Goal: Task Accomplishment & Management: Complete application form

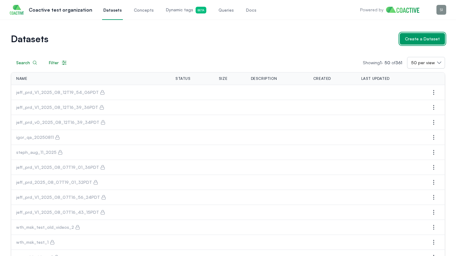
click at [408, 35] on button "Create a Dataset" at bounding box center [422, 39] width 45 height 12
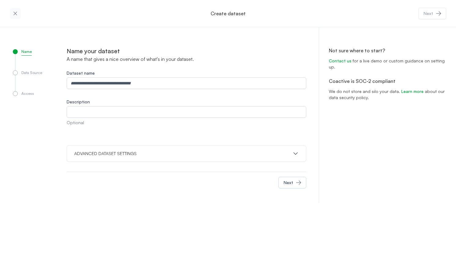
click at [18, 12] on icon "button" at bounding box center [15, 13] width 6 height 6
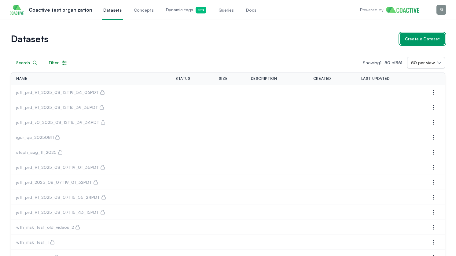
click at [416, 33] on button "Create a Dataset" at bounding box center [422, 39] width 45 height 12
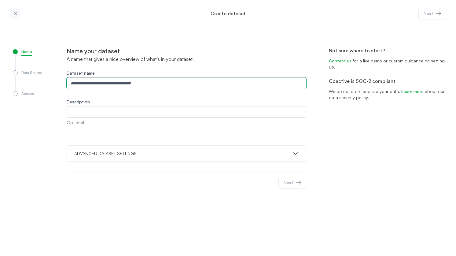
click at [193, 80] on input "Dataset name" at bounding box center [187, 83] width 240 height 12
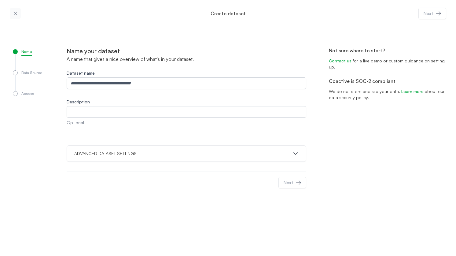
click at [186, 99] on label "Description" at bounding box center [187, 102] width 240 height 6
click at [186, 106] on input "Description" at bounding box center [187, 112] width 240 height 12
click at [143, 155] on button "ADVANCED DATASET SETTINGS" at bounding box center [186, 154] width 225 height 6
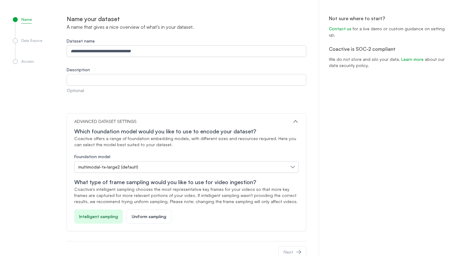
scroll to position [49, 0]
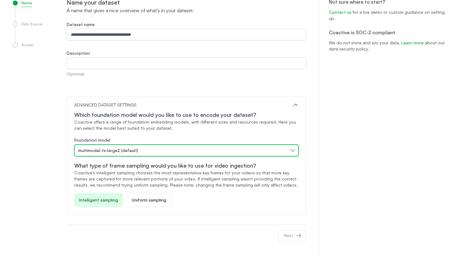
click at [142, 152] on div "multimodal-tx-large2 (default)" at bounding box center [183, 150] width 210 height 6
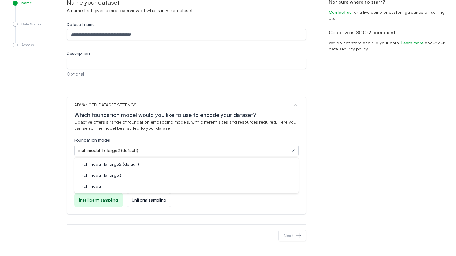
click at [169, 229] on div "Next" at bounding box center [187, 236] width 240 height 22
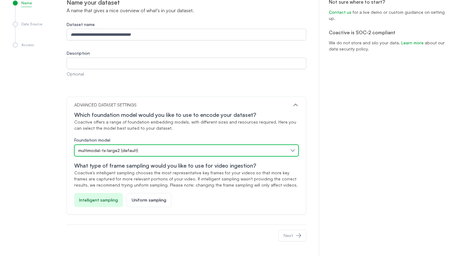
scroll to position [0, 0]
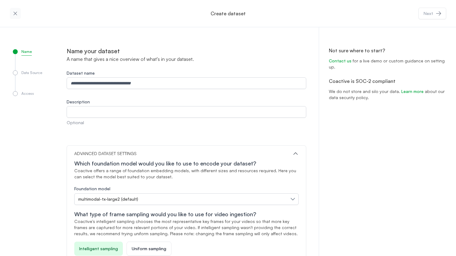
click at [15, 13] on icon "button" at bounding box center [14, 13] width 3 height 3
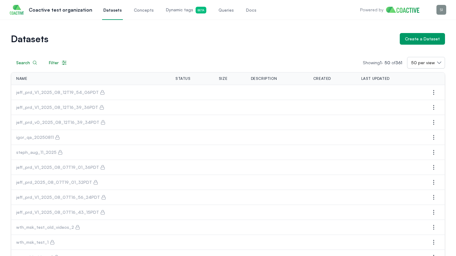
click at [83, 9] on p "Coactive test organization" at bounding box center [61, 9] width 64 height 7
click at [114, 9] on span "Datasets" at bounding box center [112, 10] width 18 height 6
click at [406, 41] on button "Create a Dataset" at bounding box center [422, 39] width 45 height 12
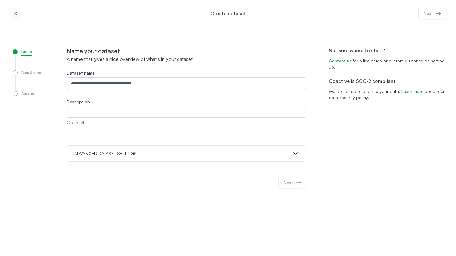
click at [146, 151] on button "ADVANCED DATASET SETTINGS" at bounding box center [186, 154] width 225 height 6
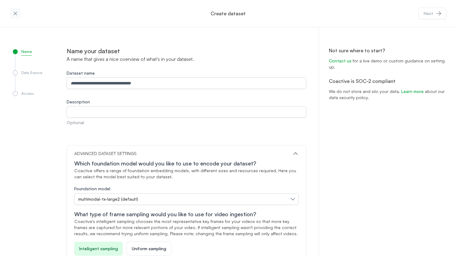
scroll to position [49, 0]
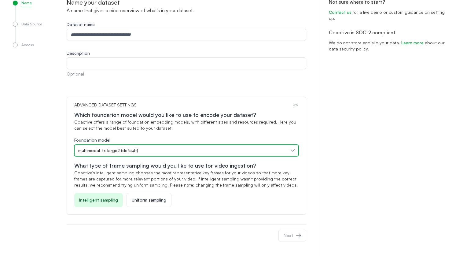
click at [150, 152] on div "multimodal-tx-large2 (default)" at bounding box center [183, 150] width 210 height 6
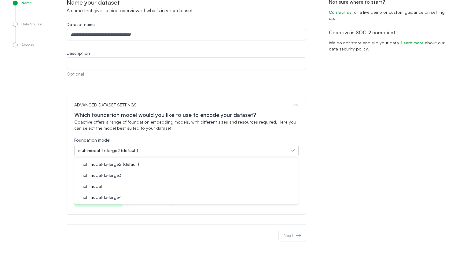
click at [17, 143] on div "Name Data Source Access" at bounding box center [40, 122] width 54 height 248
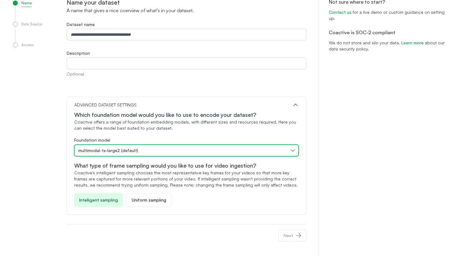
scroll to position [0, 0]
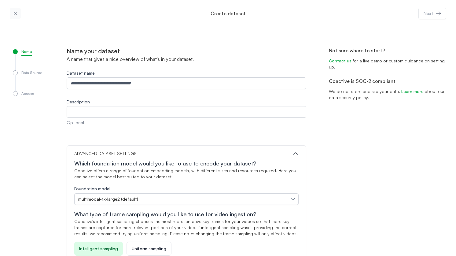
click at [19, 13] on button "button" at bounding box center [15, 13] width 11 height 11
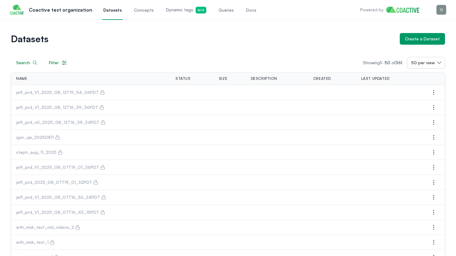
click at [184, 5] on link "Dynamic tags Beta" at bounding box center [186, 10] width 43 height 20
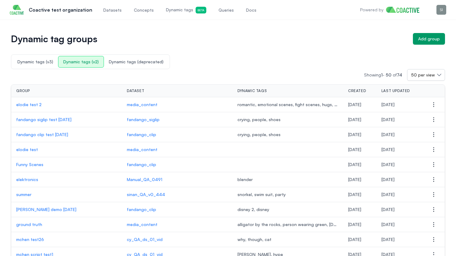
click at [39, 58] on span "Dynamic tags (v3)" at bounding box center [36, 61] width 46 height 11
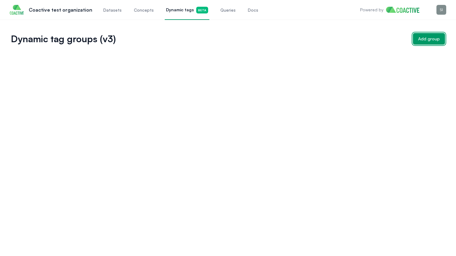
click at [422, 42] on button "Add group" at bounding box center [429, 39] width 32 height 12
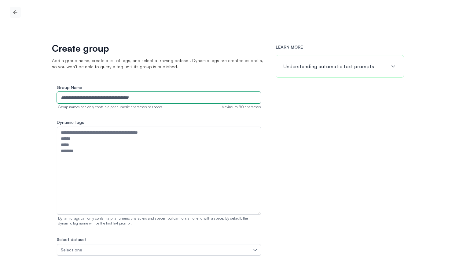
click at [198, 92] on input "Group Name" at bounding box center [159, 98] width 204 height 12
type input "******"
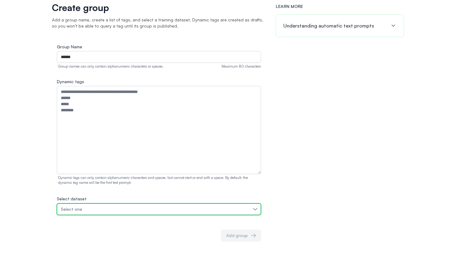
click at [128, 210] on div "Select one" at bounding box center [156, 209] width 190 height 6
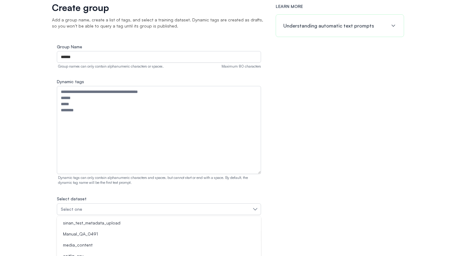
click at [311, 166] on div "LEARN MORE Understanding automatic text prompts" at bounding box center [340, 129] width 128 height 253
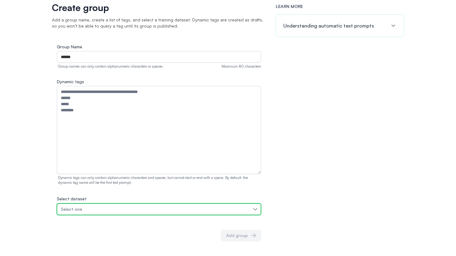
scroll to position [0, 0]
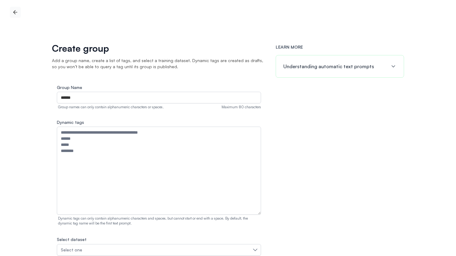
click at [16, 11] on icon "button" at bounding box center [15, 12] width 6 height 6
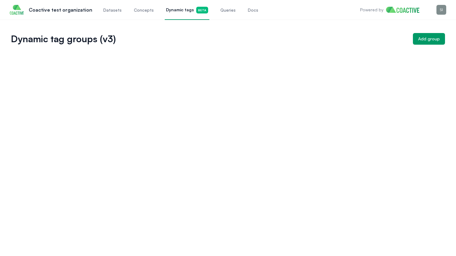
click at [110, 13] on span "Datasets" at bounding box center [112, 10] width 18 height 6
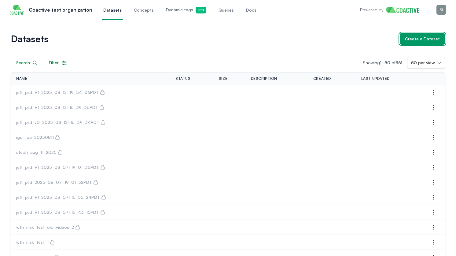
click at [425, 43] on button "Create a Dataset" at bounding box center [422, 39] width 45 height 12
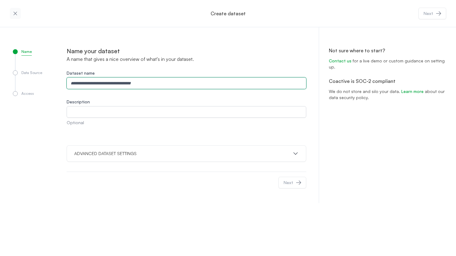
click at [110, 79] on input "Dataset name" at bounding box center [187, 83] width 240 height 12
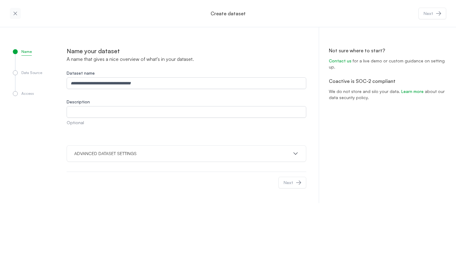
click at [118, 18] on div "Create dataset Next" at bounding box center [228, 13] width 456 height 27
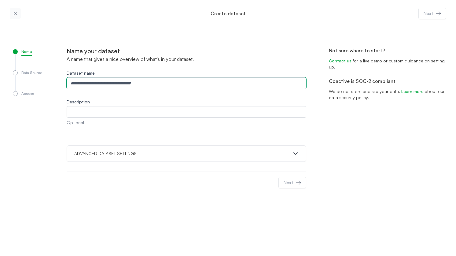
click at [114, 80] on input "Dataset name" at bounding box center [187, 83] width 240 height 12
type input "*"
drag, startPoint x: 97, startPoint y: 83, endPoint x: 92, endPoint y: 82, distance: 4.7
click at [92, 82] on input "**" at bounding box center [187, 83] width 240 height 12
drag, startPoint x: 94, startPoint y: 82, endPoint x: 54, endPoint y: 78, distance: 40.6
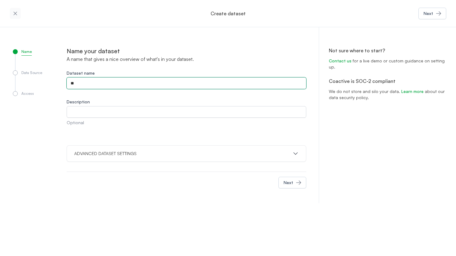
click at [54, 78] on div "Name Data Source Access Name your dataset A name that gives a nice overview of …" at bounding box center [160, 120] width 294 height 147
click at [84, 79] on input "**" at bounding box center [187, 83] width 240 height 12
click at [101, 82] on input "********" at bounding box center [187, 83] width 240 height 12
type input "**********"
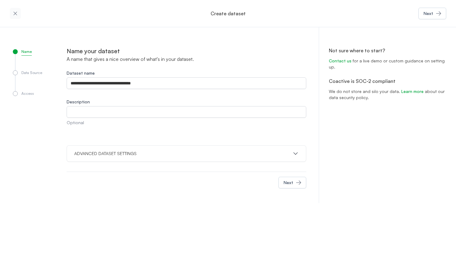
click at [199, 147] on div "ADVANCED DATASET SETTINGS" at bounding box center [187, 153] width 240 height 17
click at [296, 153] on icon "button" at bounding box center [296, 154] width 6 height 6
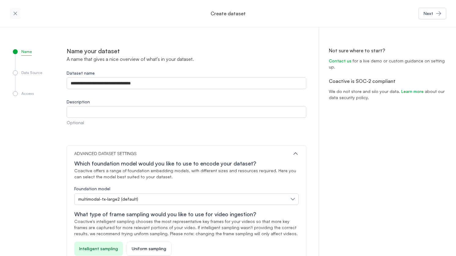
scroll to position [49, 0]
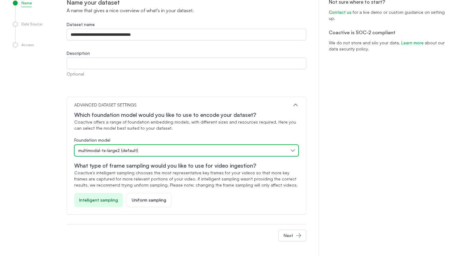
click at [152, 152] on div "multimodal-tx-large2 (default)" at bounding box center [183, 150] width 210 height 6
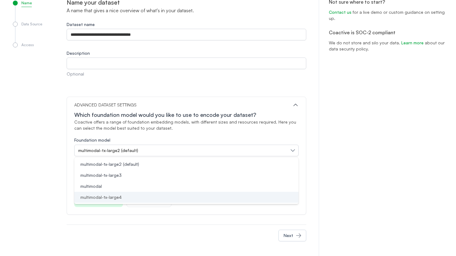
click at [129, 197] on div "multimodal-tx-large4" at bounding box center [183, 197] width 210 height 6
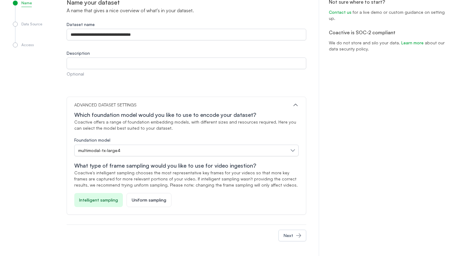
click at [359, 138] on div "Not sure where to start? Contact us for a live demo or custom guidance on setti…" at bounding box center [387, 117] width 137 height 277
click at [287, 233] on div "Next" at bounding box center [288, 236] width 9 height 6
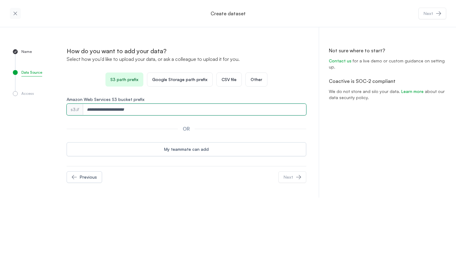
click at [109, 113] on input "Amazon Web Services S3 bucket prefix" at bounding box center [194, 110] width 223 height 12
paste input "**********"
type input "**********"
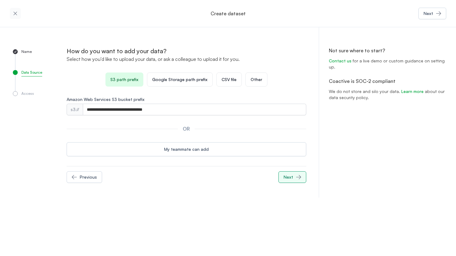
click at [294, 175] on button "Next" at bounding box center [293, 177] width 28 height 12
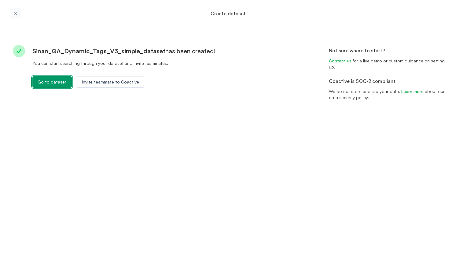
click at [59, 78] on button "Go to dataset" at bounding box center [51, 82] width 39 height 12
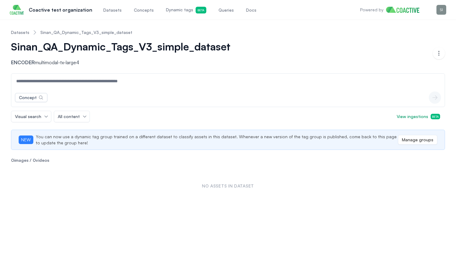
click at [114, 11] on span "Datasets" at bounding box center [112, 10] width 18 height 6
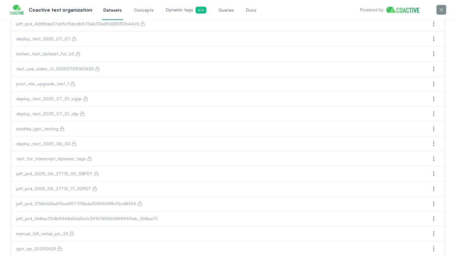
scroll to position [603, 0]
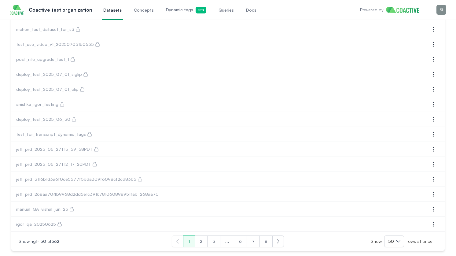
click at [203, 236] on button "2" at bounding box center [201, 242] width 13 height 12
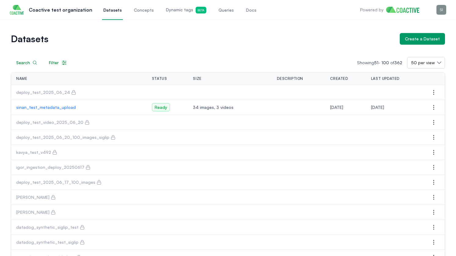
click at [59, 104] on td "sinan_test_metadata_upload" at bounding box center [79, 107] width 136 height 15
click at [59, 107] on p "sinan_test_metadata_upload" at bounding box center [79, 107] width 126 height 6
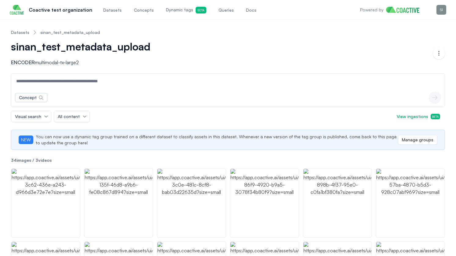
click at [103, 9] on span "Datasets" at bounding box center [112, 10] width 18 height 6
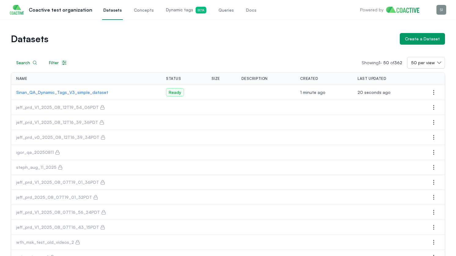
click at [76, 90] on p "Sinan_QA_Dynamic_Tags_V3_simple_dataset" at bounding box center [86, 92] width 140 height 6
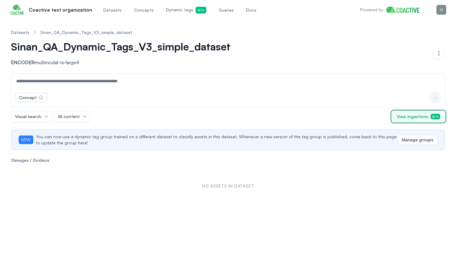
click at [434, 113] on button "View ingestions Beta" at bounding box center [418, 116] width 53 height 11
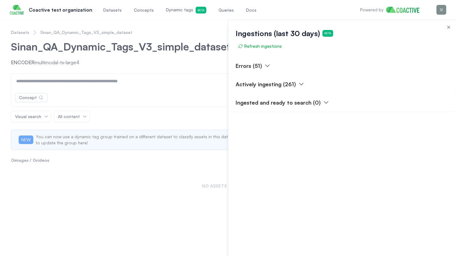
click at [285, 82] on p "Actively ingesting (261)" at bounding box center [266, 84] width 60 height 9
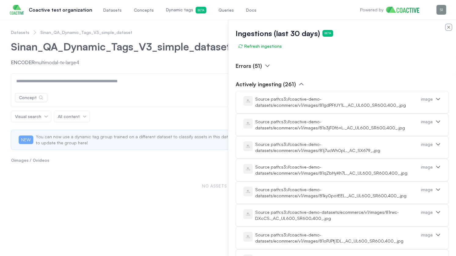
click at [450, 25] on icon "button" at bounding box center [449, 27] width 5 height 5
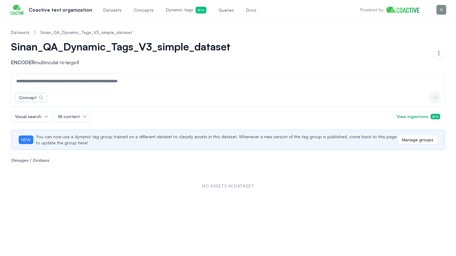
click at [173, 7] on span "Dynamic tags Beta" at bounding box center [186, 10] width 40 height 7
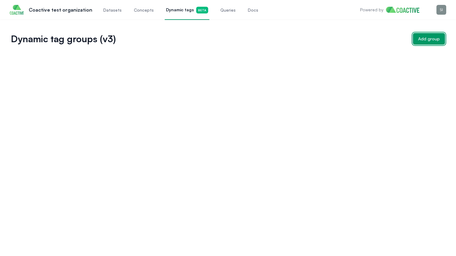
click at [436, 40] on div "Add group" at bounding box center [430, 39] width 22 height 6
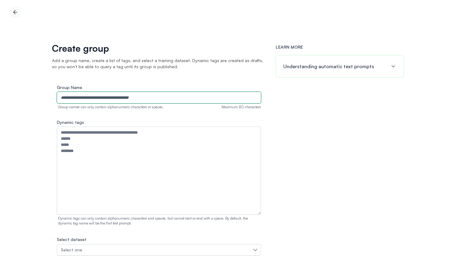
click at [184, 100] on input "Group Name" at bounding box center [159, 98] width 204 height 12
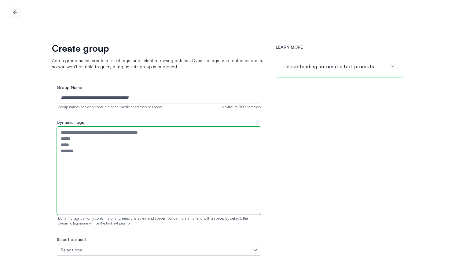
click at [218, 139] on textarea "Dynamic tags" at bounding box center [159, 171] width 204 height 88
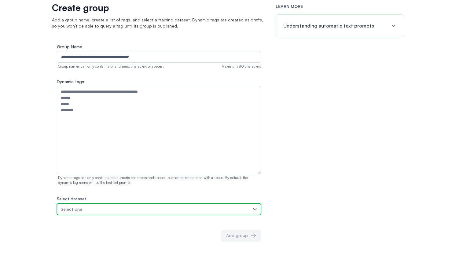
click at [118, 212] on div "Select one" at bounding box center [156, 209] width 190 height 6
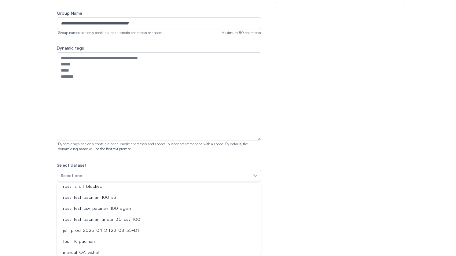
scroll to position [0, 0]
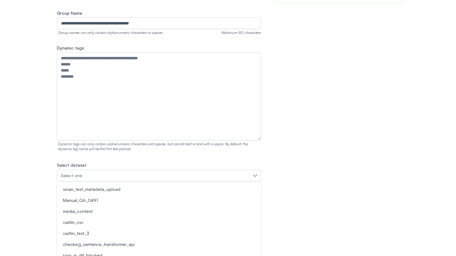
click at [10, 149] on div "Create group Add a group name, create a list of tags, and select a training dat…" at bounding box center [228, 74] width 456 height 297
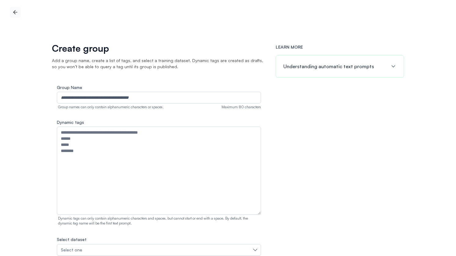
click at [17, 9] on icon "button" at bounding box center [15, 12] width 6 height 6
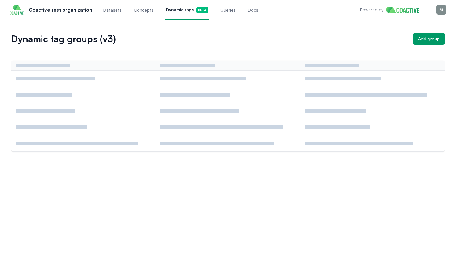
click at [102, 14] on link "Datasets" at bounding box center [112, 10] width 21 height 20
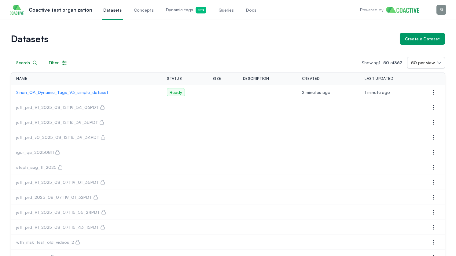
click at [87, 90] on p "Sinan_QA_Dynamic_Tags_V3_simple_dataset" at bounding box center [86, 92] width 141 height 6
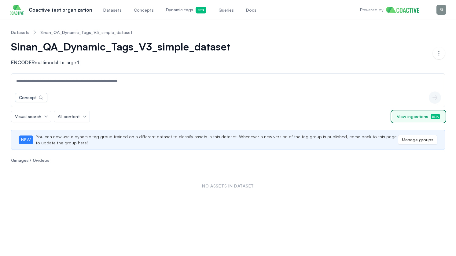
click at [420, 114] on span "View ingestions Beta" at bounding box center [418, 117] width 43 height 6
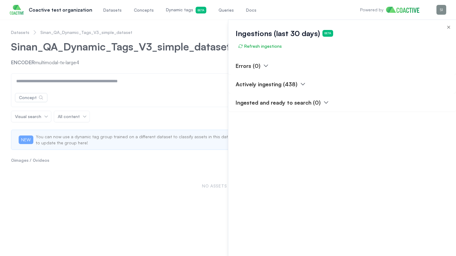
click at [289, 82] on p "Actively ingesting (438)" at bounding box center [267, 84] width 62 height 9
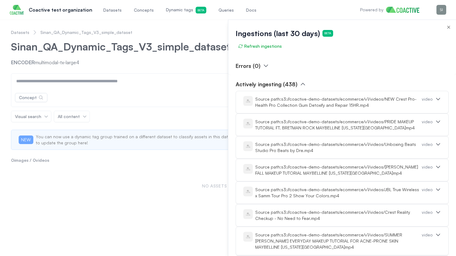
click at [289, 82] on p "Actively ingesting (438)" at bounding box center [267, 84] width 62 height 9
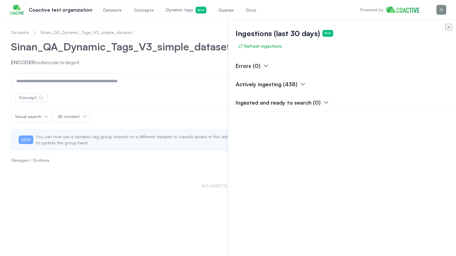
click at [447, 28] on icon "button" at bounding box center [449, 27] width 5 height 5
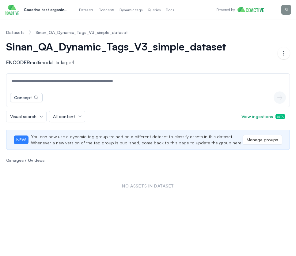
click at [44, 84] on input at bounding box center [148, 81] width 280 height 15
type input "***"
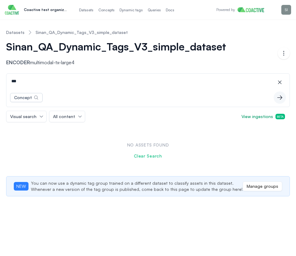
click at [128, 10] on span "Dynamic tags Beta" at bounding box center [130, 10] width 23 height 5
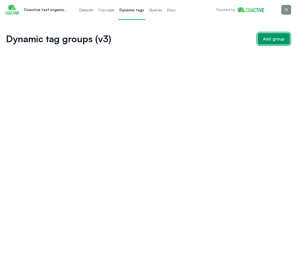
click at [275, 33] on button "Add group" at bounding box center [273, 39] width 32 height 12
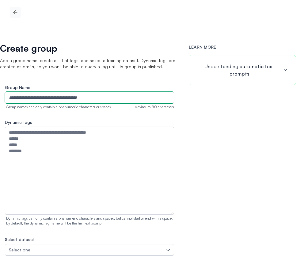
click at [108, 96] on input "Group Name" at bounding box center [89, 98] width 169 height 12
type input "****"
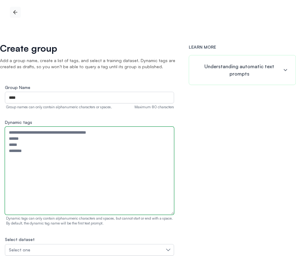
click at [58, 143] on textarea "Dynamic tags" at bounding box center [89, 171] width 169 height 88
type textarea "**********"
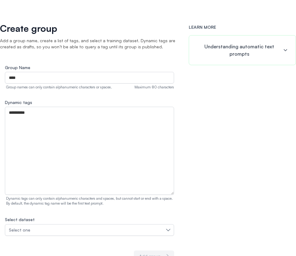
scroll to position [41, 0]
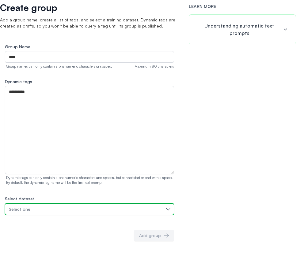
click at [63, 208] on div "Select one" at bounding box center [86, 209] width 155 height 6
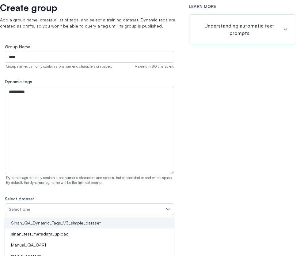
click at [61, 227] on li "Sinan_QA_Dynamic_Tags_V3_simple_dataset" at bounding box center [89, 223] width 169 height 11
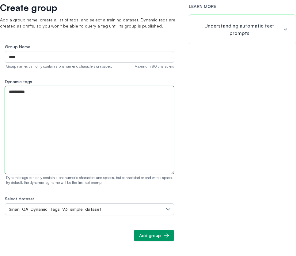
drag, startPoint x: 11, startPoint y: 91, endPoint x: 0, endPoint y: 85, distance: 12.3
click at [0, 85] on div "**********" at bounding box center [89, 120] width 179 height 272
type textarea "**********"
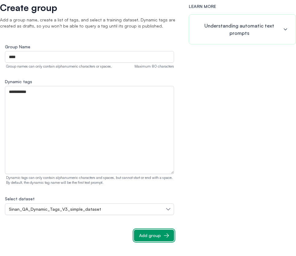
click at [136, 233] on button "Add group" at bounding box center [154, 236] width 40 height 12
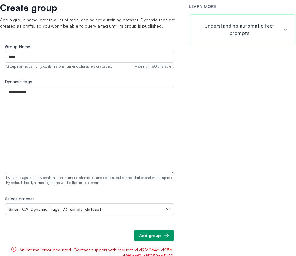
scroll to position [0, 0]
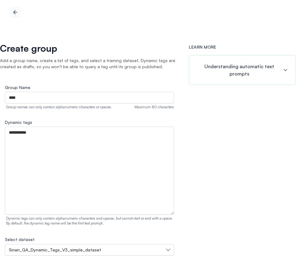
click at [17, 9] on icon "button" at bounding box center [15, 12] width 6 height 6
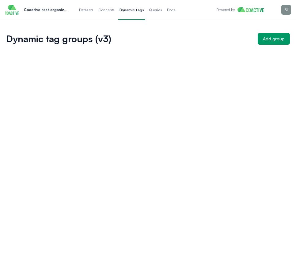
click at [90, 10] on span "Datasets" at bounding box center [86, 10] width 14 height 5
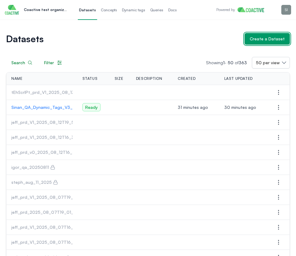
click at [268, 35] on button "Create a Dataset" at bounding box center [266, 39] width 45 height 12
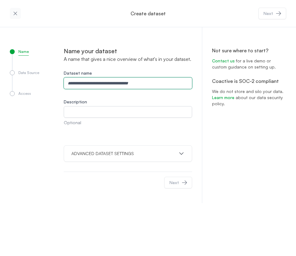
click at [135, 84] on input "Dataset name" at bounding box center [128, 83] width 128 height 12
type input "**********"
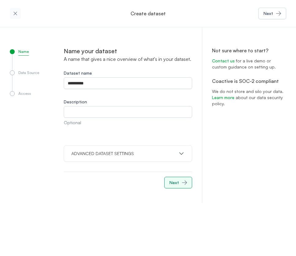
click at [182, 186] on button "Next" at bounding box center [178, 183] width 28 height 12
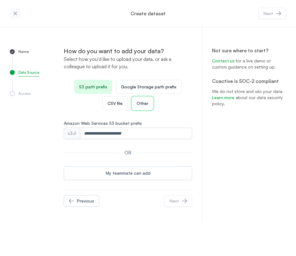
click at [136, 103] on div "Other" at bounding box center [142, 103] width 22 height 14
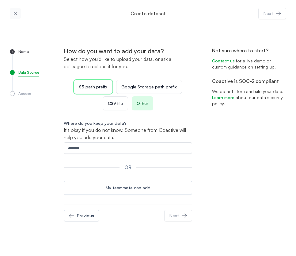
click at [105, 89] on p "S3 path prefix" at bounding box center [93, 87] width 28 height 6
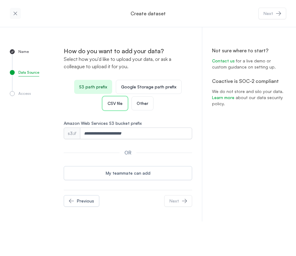
click at [119, 108] on div "CSV file" at bounding box center [114, 103] width 25 height 14
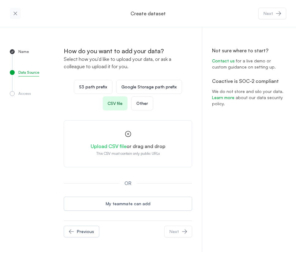
click at [115, 144] on form "Upload CSV file or drag and drop This CSV must contain only public URLs" at bounding box center [128, 143] width 128 height 47
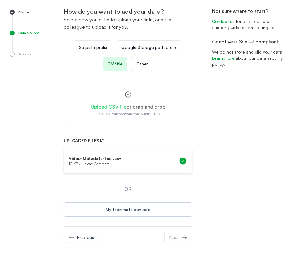
scroll to position [41, 0]
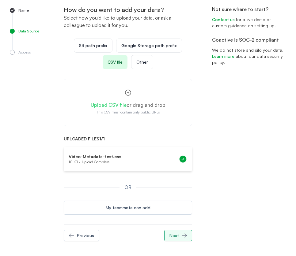
click at [171, 236] on div "Next" at bounding box center [173, 236] width 9 height 6
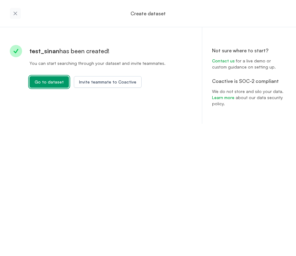
click at [52, 78] on button "Go to dataset" at bounding box center [48, 82] width 39 height 12
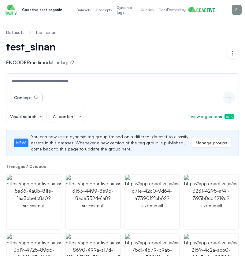
click at [90, 9] on span "Datasets" at bounding box center [83, 10] width 14 height 5
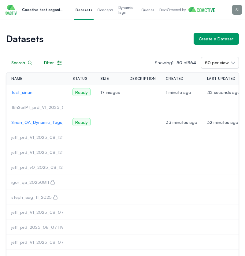
click at [43, 124] on p "Sinan_QA_Dynamic_Tags_V3_simple_dataset" at bounding box center [36, 122] width 51 height 6
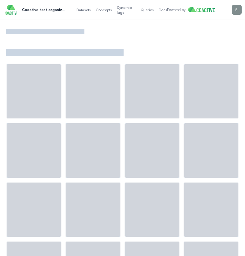
click at [118, 6] on span "Dynamic tags Beta" at bounding box center [126, 10] width 19 height 10
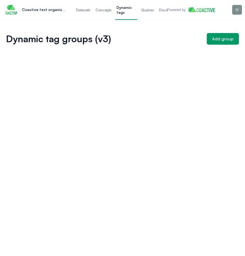
click at [245, 41] on div "Dynamic tag groups (v3) Add group" at bounding box center [122, 40] width 245 height 40
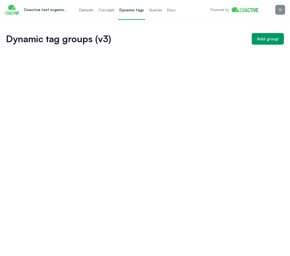
click at [88, 9] on span "Datasets" at bounding box center [86, 10] width 14 height 5
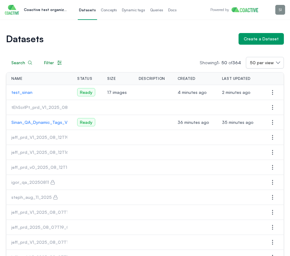
click at [54, 137] on p "jeff_prd_V1_2025_08_12T19_54_06PDT" at bounding box center [52, 137] width 83 height 6
click at [50, 122] on p "Sinan_QA_Dynamic_Tags_V3_simple_dataset" at bounding box center [39, 122] width 56 height 6
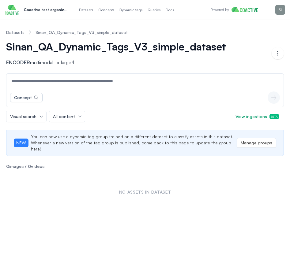
click at [93, 9] on span "Datasets" at bounding box center [86, 10] width 14 height 5
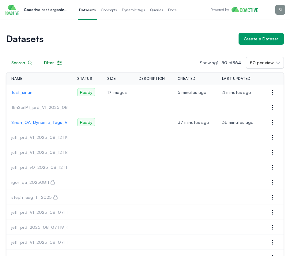
click at [122, 11] on span "Dynamic tags Beta" at bounding box center [133, 10] width 23 height 5
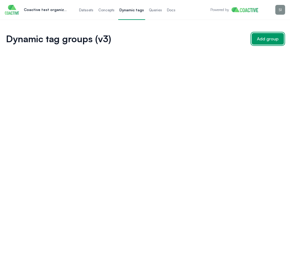
click at [256, 38] on button "Add group" at bounding box center [267, 39] width 32 height 12
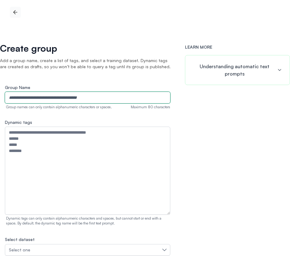
click at [38, 94] on input "Group Name" at bounding box center [87, 98] width 165 height 12
type input "**********"
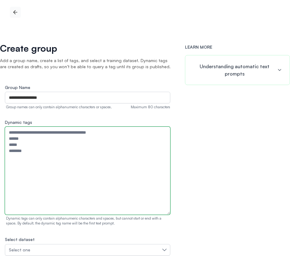
click at [67, 171] on textarea "Dynamic tags" at bounding box center [87, 171] width 165 height 88
type textarea "**********"
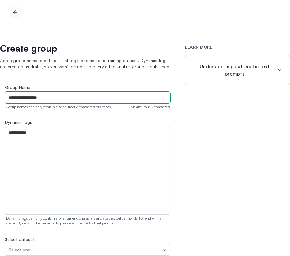
click at [53, 99] on input "**********" at bounding box center [87, 98] width 165 height 12
type input "**********"
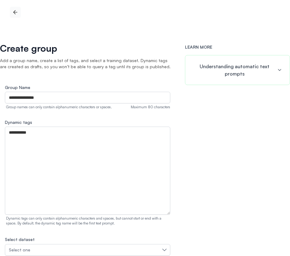
click at [64, 67] on p "Add a group name, create a list of tags, and select a training dataset. Dynamic…" at bounding box center [87, 64] width 175 height 12
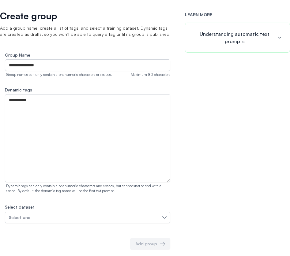
scroll to position [41, 0]
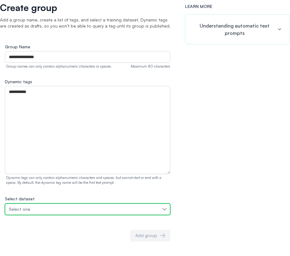
click at [52, 206] on div "Select one" at bounding box center [84, 209] width 151 height 6
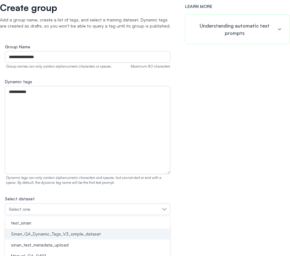
click at [64, 238] on li "Sinan_QA_Dynamic_Tags_V3_simple_dataset" at bounding box center [87, 234] width 165 height 11
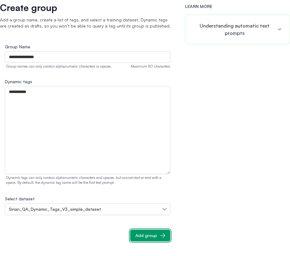
click at [141, 235] on div "Add group" at bounding box center [146, 236] width 22 height 6
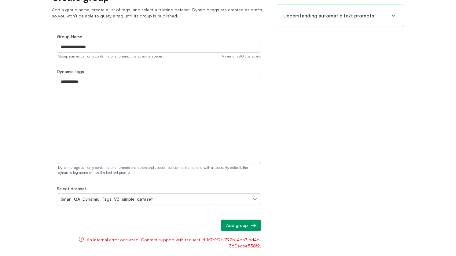
scroll to position [0, 0]
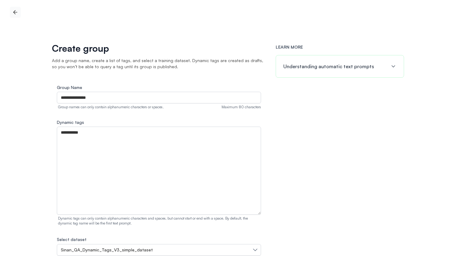
click at [15, 12] on icon "button" at bounding box center [15, 12] width 6 height 6
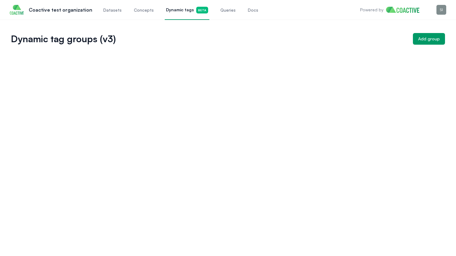
click at [134, 13] on span "Concepts" at bounding box center [144, 10] width 20 height 6
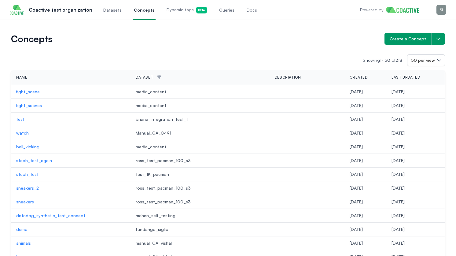
click at [115, 12] on span "Datasets" at bounding box center [112, 10] width 18 height 6
